Goal: Find specific page/section: Find specific page/section

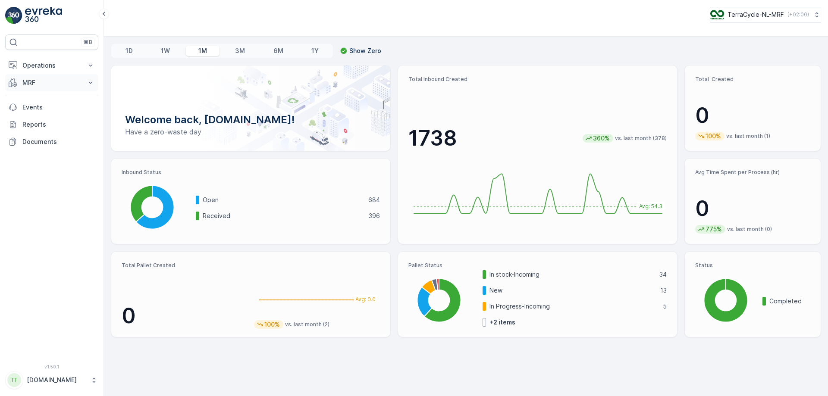
click at [88, 82] on icon at bounding box center [90, 82] width 9 height 9
click at [65, 122] on link "Pallet" at bounding box center [59, 122] width 80 height 12
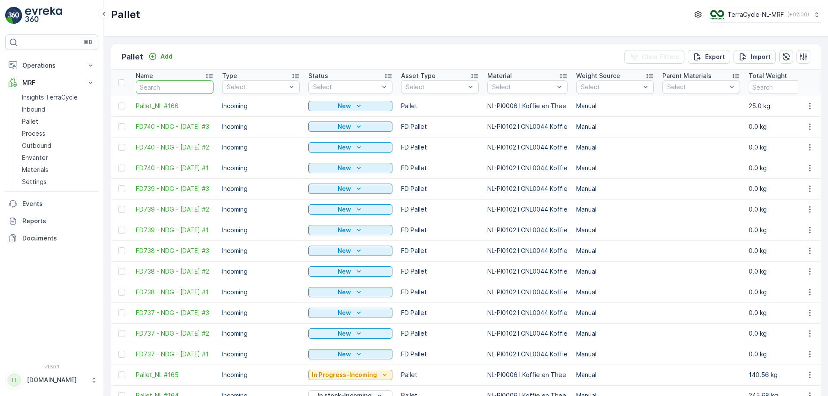
click at [172, 85] on input "text" at bounding box center [175, 87] width 78 height 14
type input "FD"
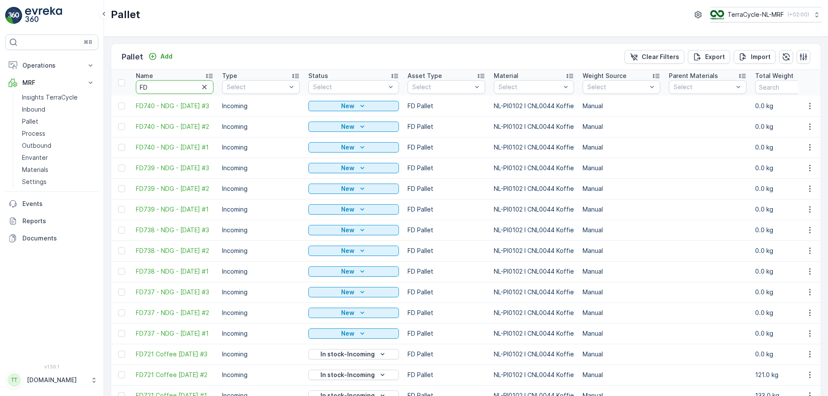
click at [165, 86] on input "FD" at bounding box center [175, 87] width 78 height 14
type input "FD670"
